Goal: Book appointment/travel/reservation

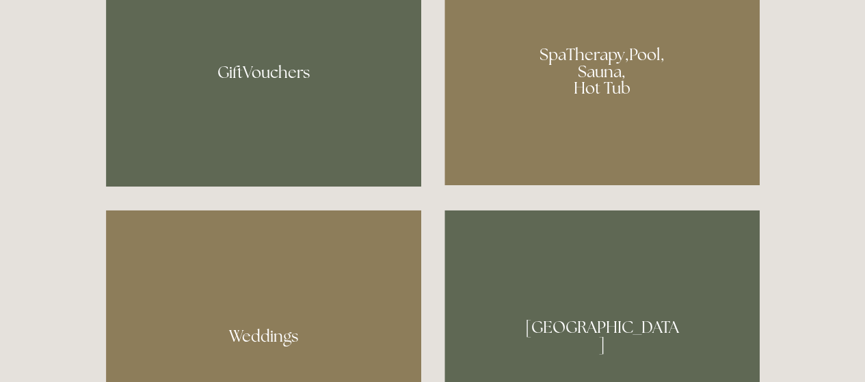
scroll to position [1010, 0]
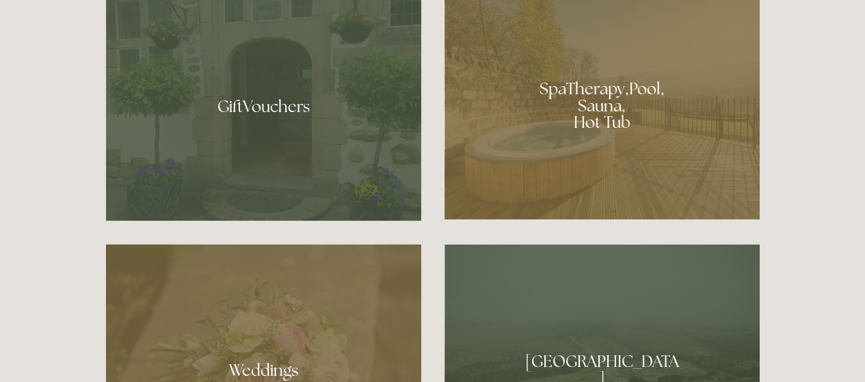
click at [633, 96] on div at bounding box center [602, 100] width 315 height 237
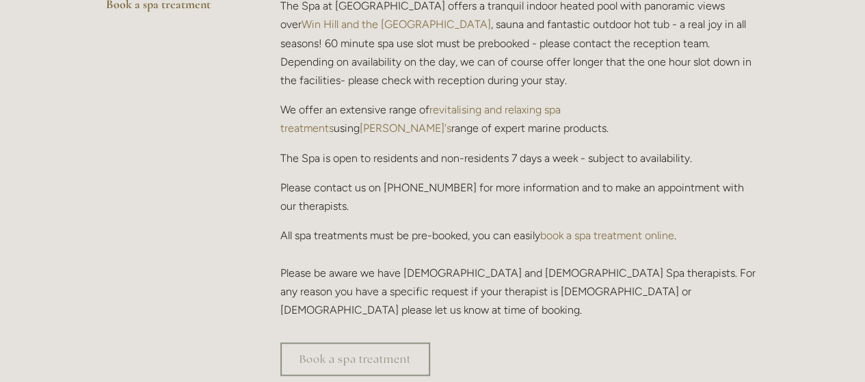
scroll to position [424, 0]
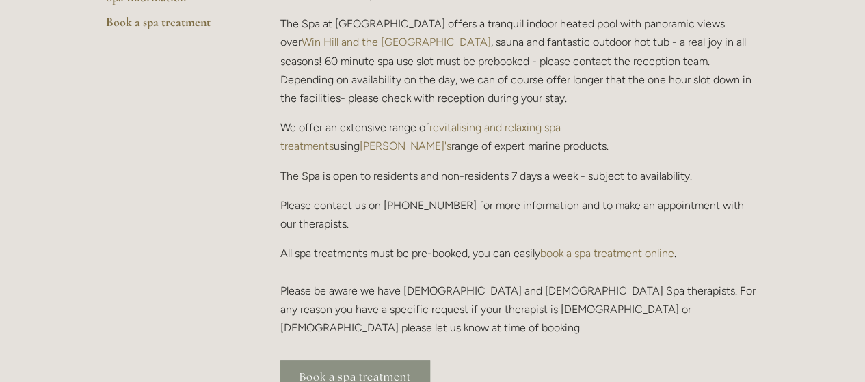
click at [350, 360] on link "Book a spa treatment" at bounding box center [355, 377] width 150 height 34
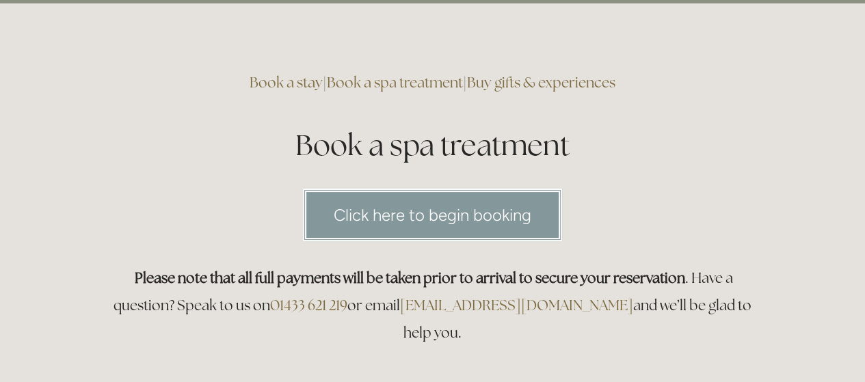
scroll to position [60, 0]
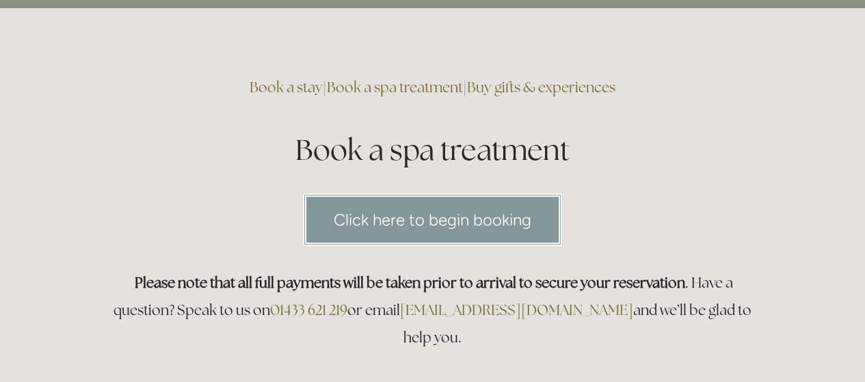
click at [439, 223] on link "Click here to begin booking" at bounding box center [432, 220] width 259 height 53
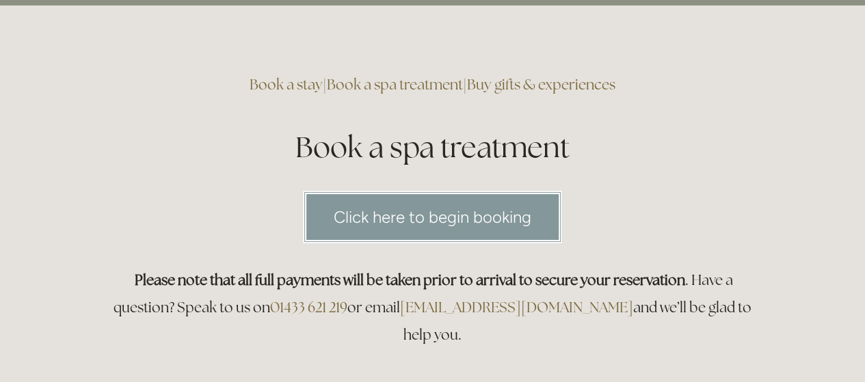
scroll to position [55, 0]
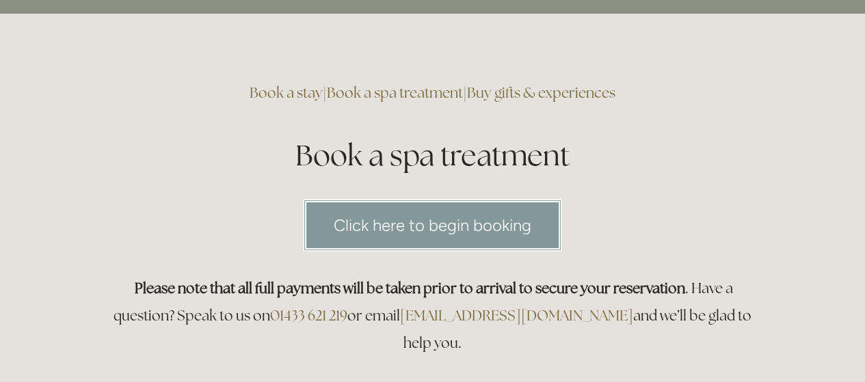
click at [421, 226] on link "Click here to begin booking" at bounding box center [432, 225] width 259 height 53
